Goal: Task Accomplishment & Management: Manage account settings

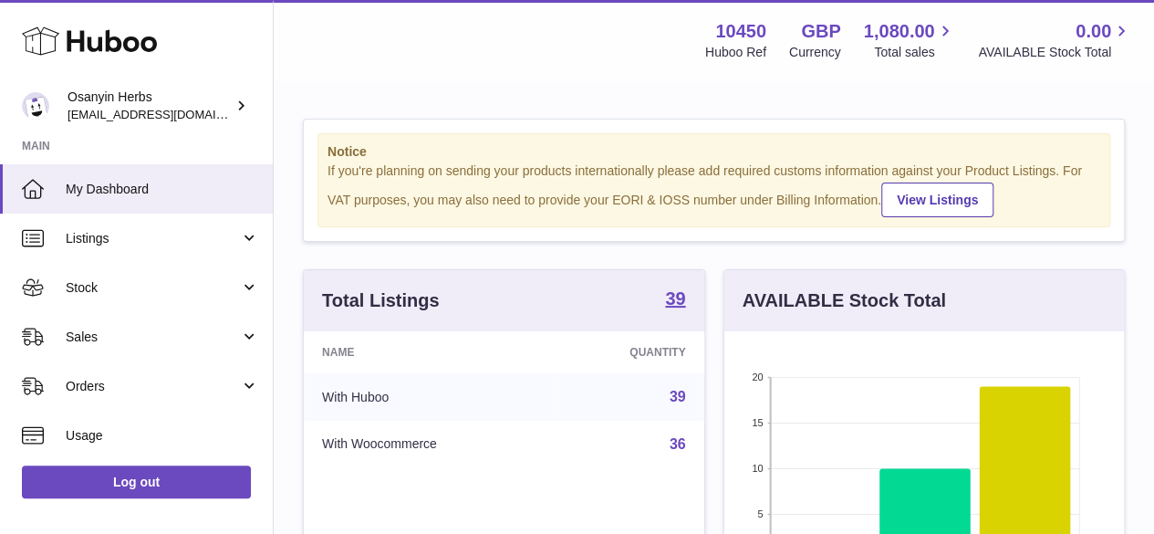
scroll to position [285, 400]
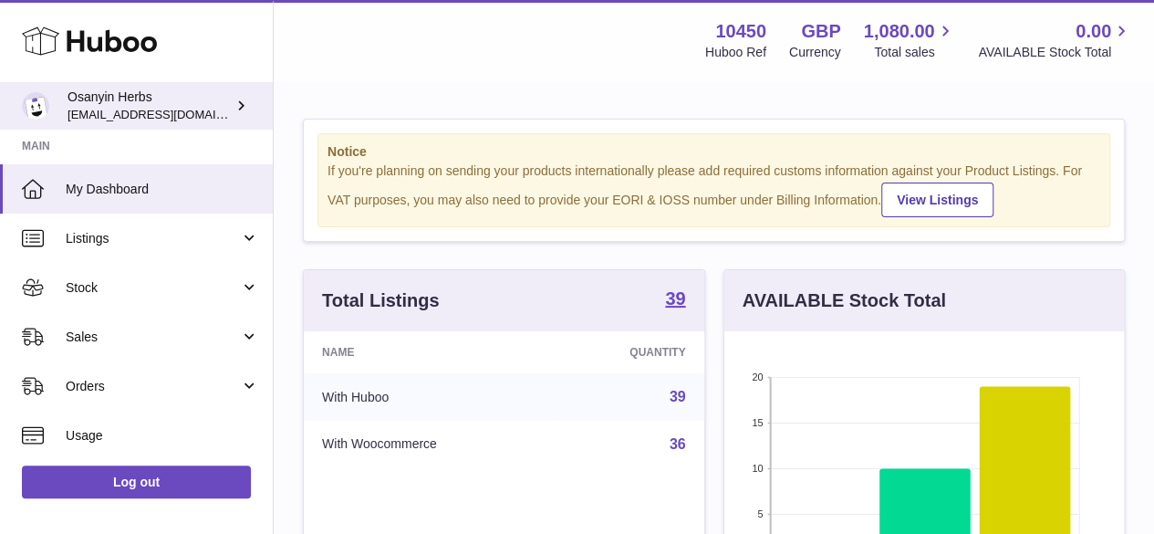
click at [136, 127] on link "Osanyin Herbs [EMAIL_ADDRESS][DOMAIN_NAME]" at bounding box center [136, 105] width 273 height 47
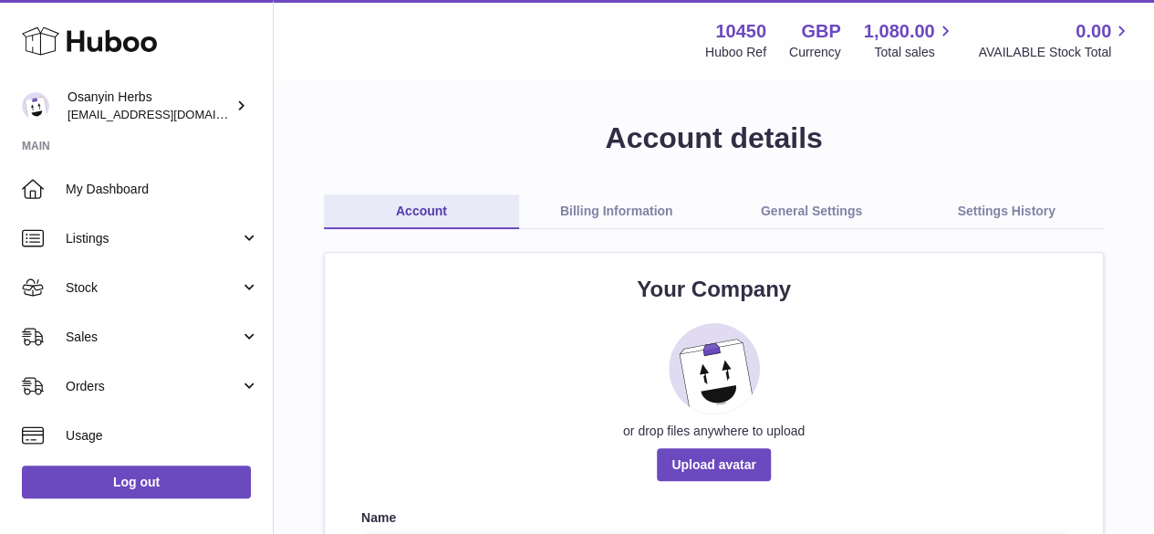
click at [617, 216] on link "Billing Information" at bounding box center [616, 211] width 195 height 35
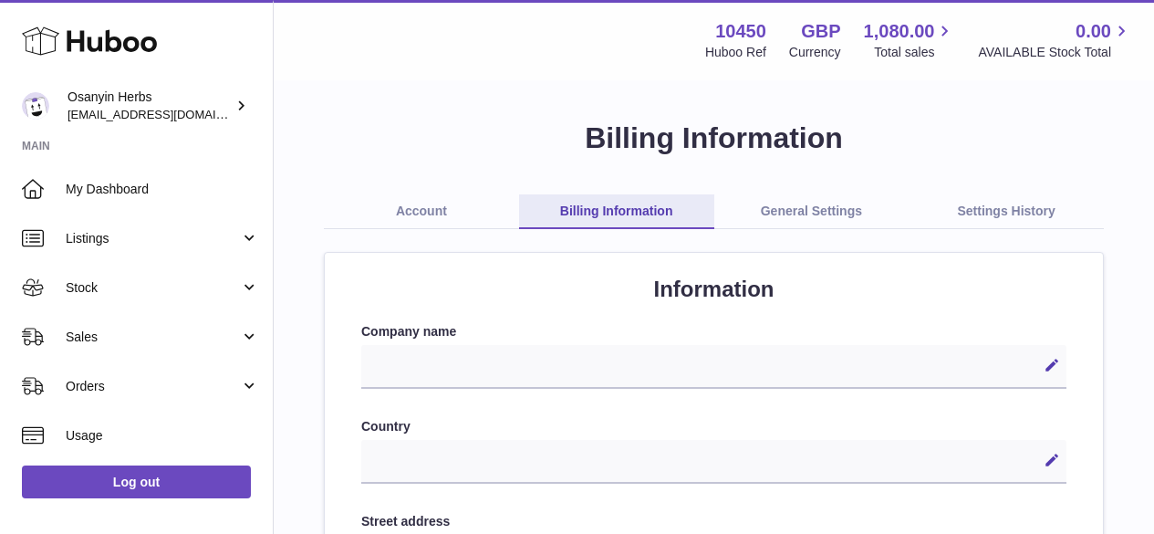
select select
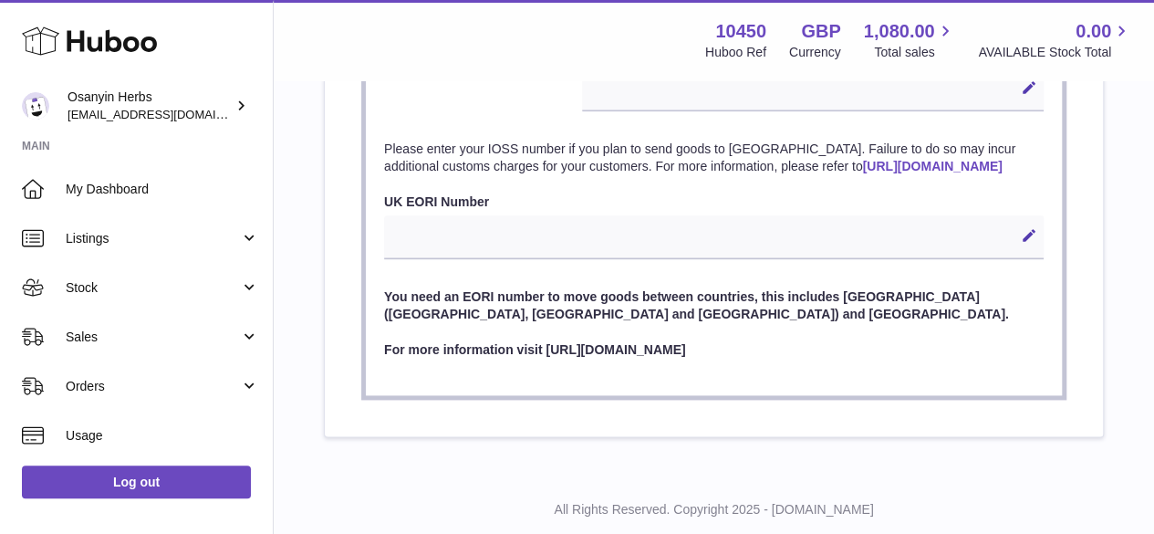
scroll to position [1042, 0]
